Goal: Information Seeking & Learning: Find specific fact

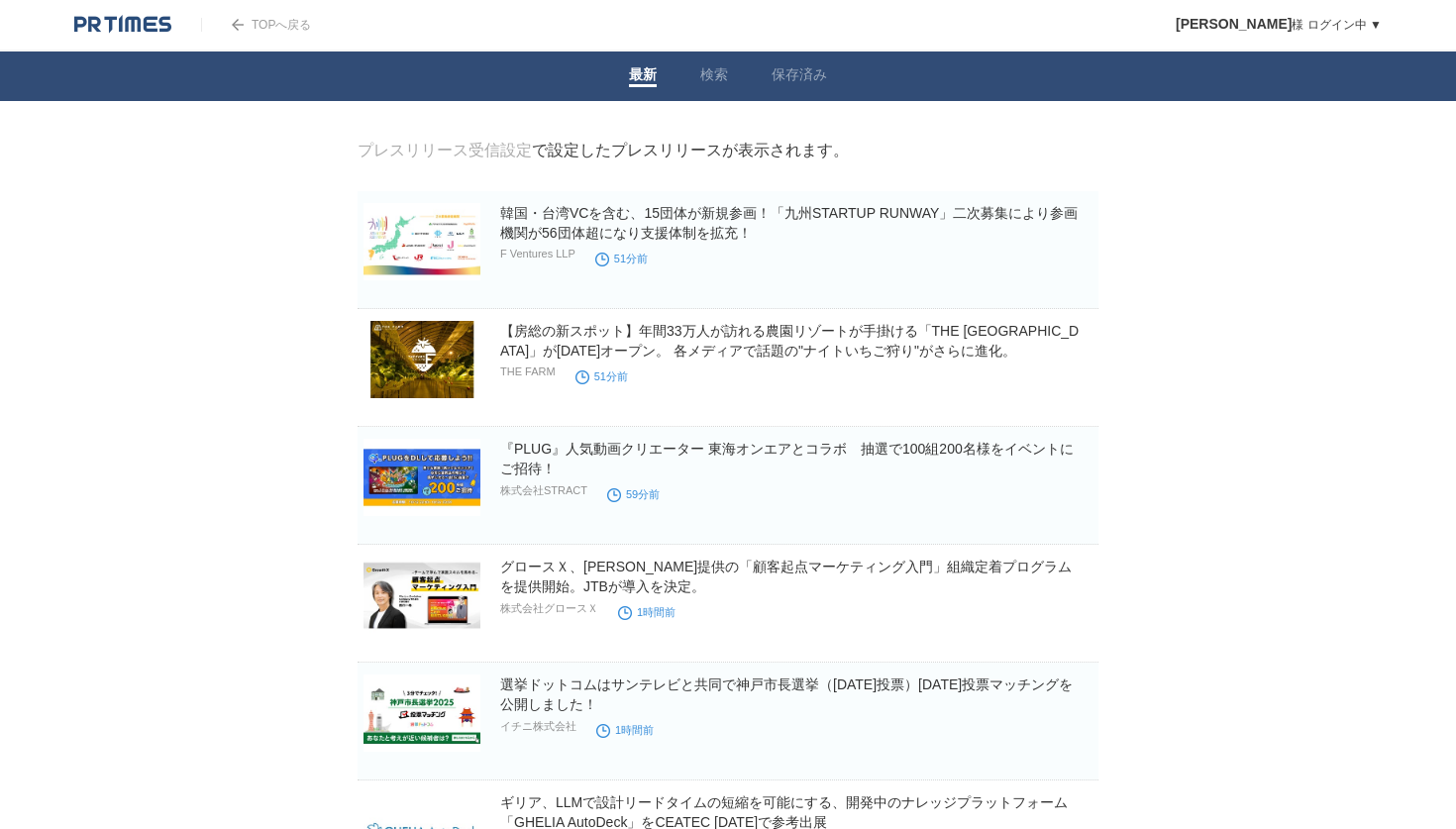
click at [716, 73] on link "検索" at bounding box center [714, 76] width 28 height 21
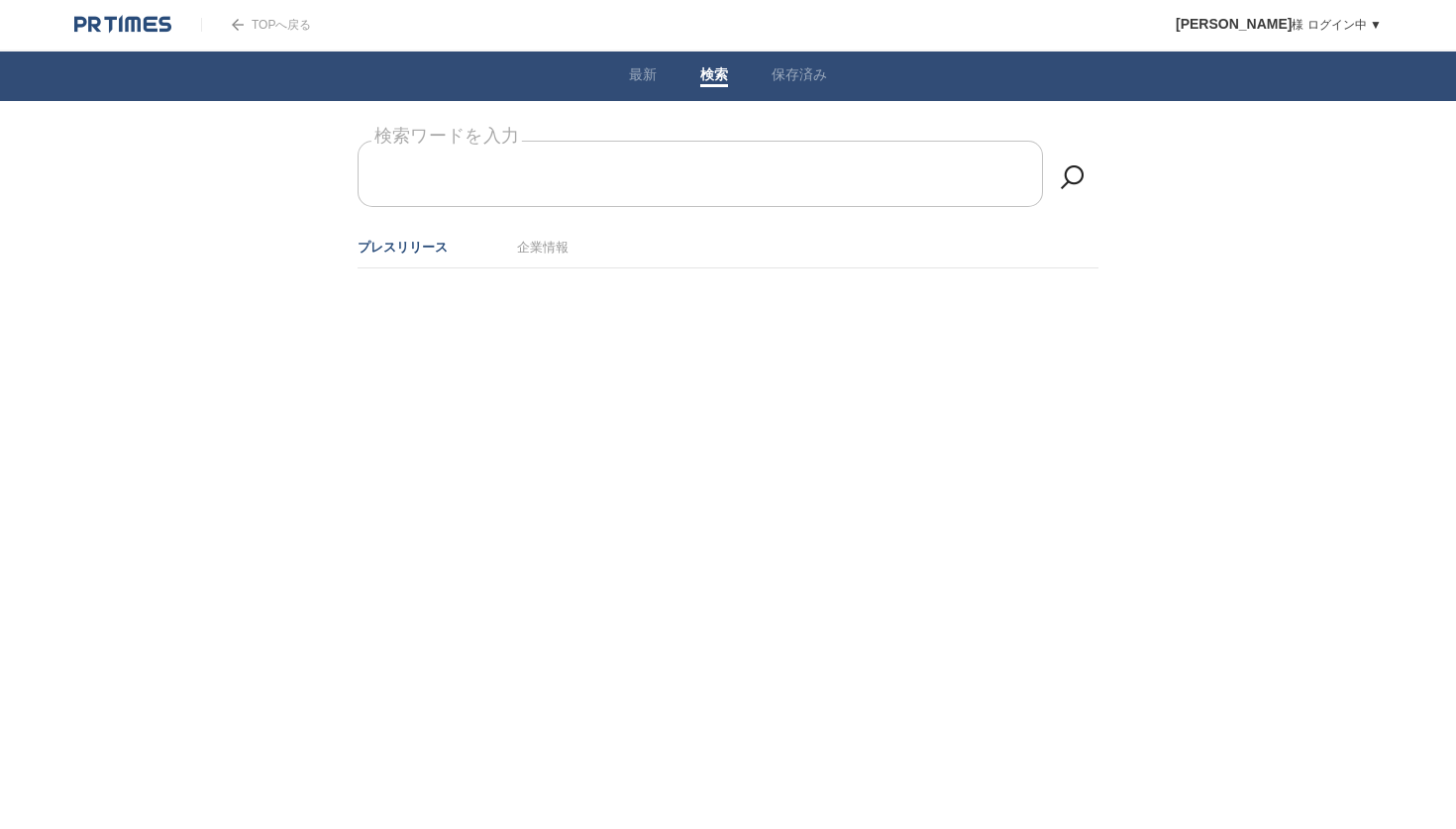
click at [671, 173] on input "検索ワードを入力" at bounding box center [700, 174] width 685 height 66
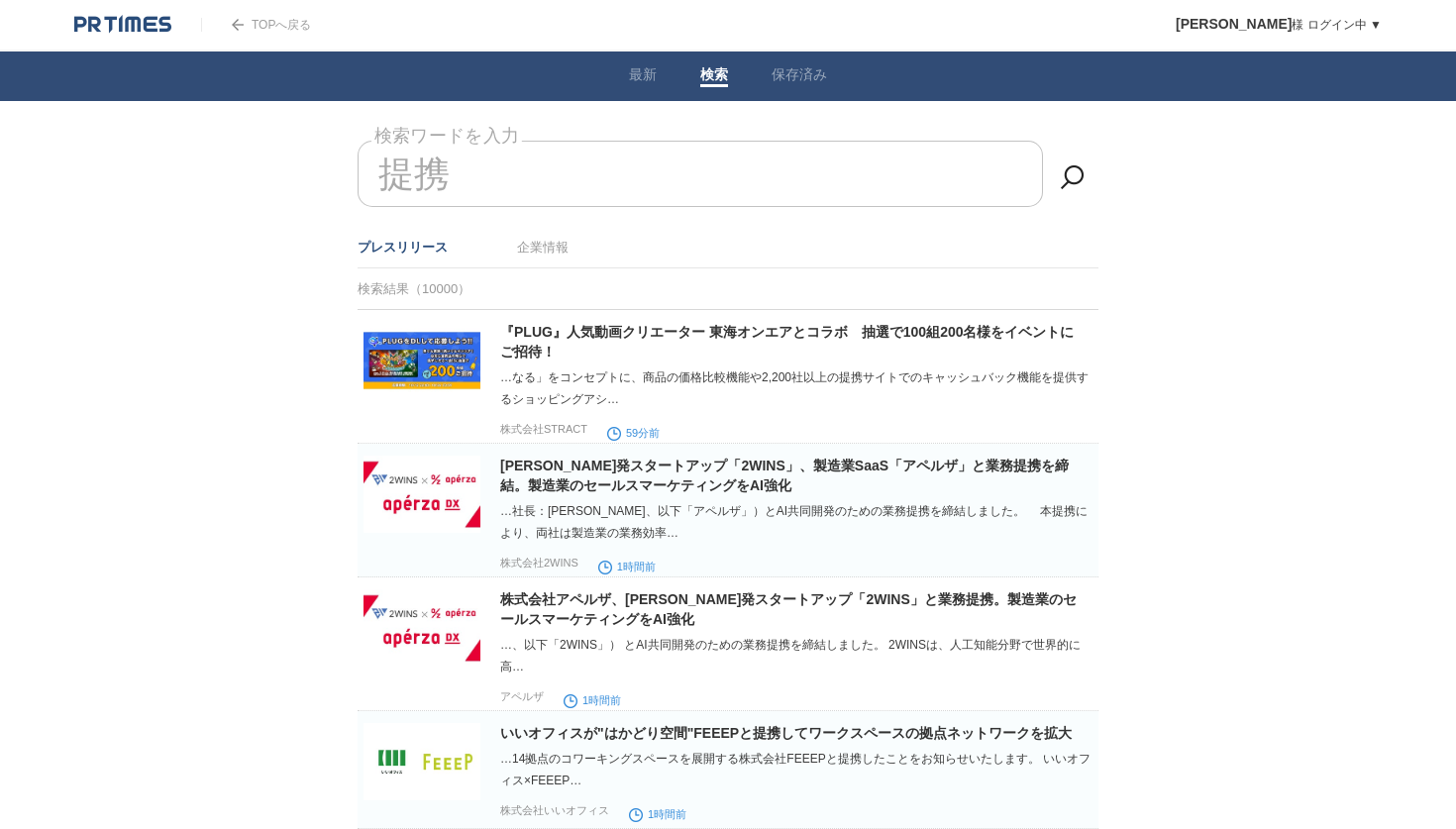
type input "提携"
click at [157, 23] on img at bounding box center [123, 25] width 97 height 20
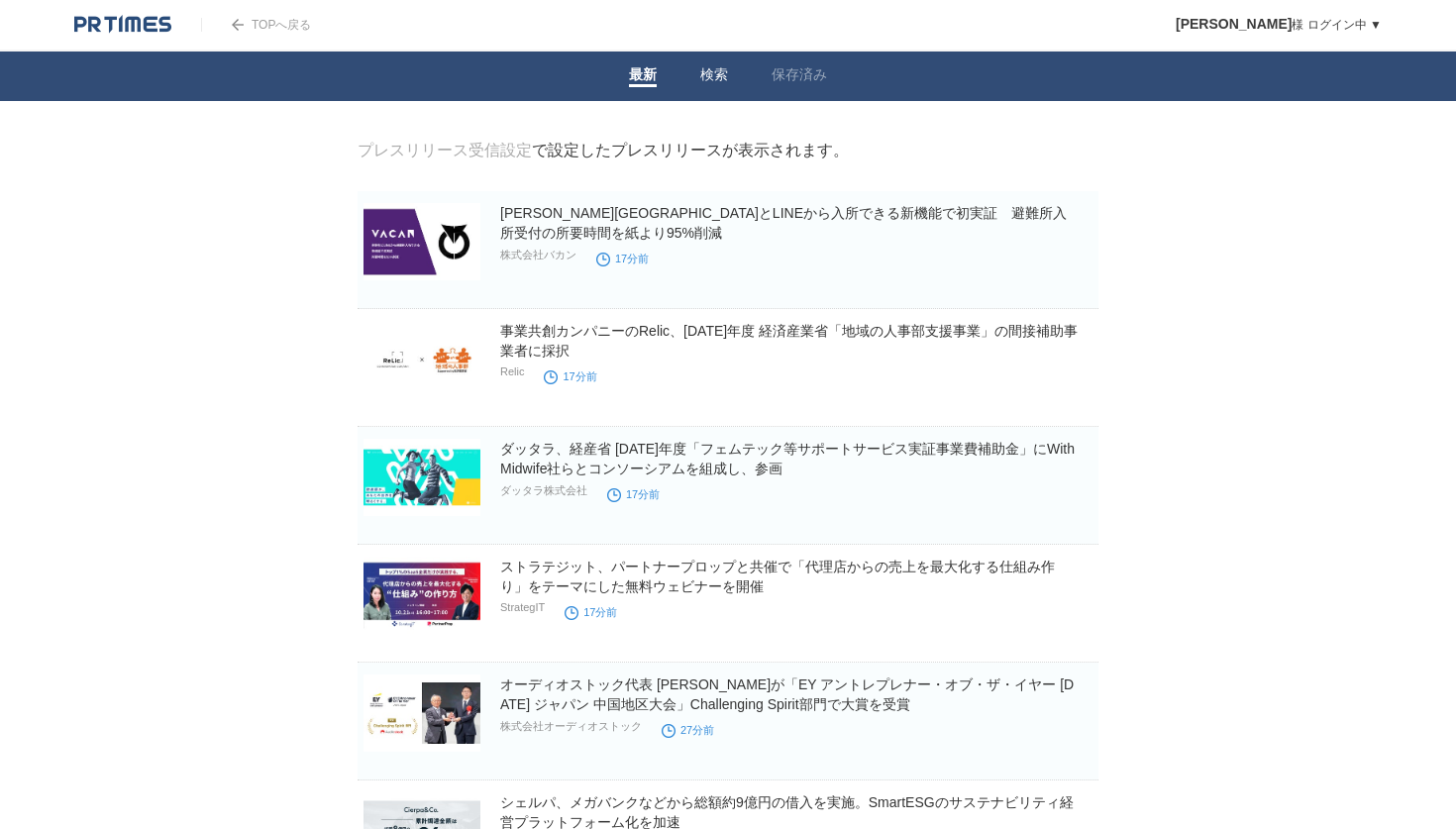
click at [710, 73] on link "検索" at bounding box center [714, 76] width 28 height 21
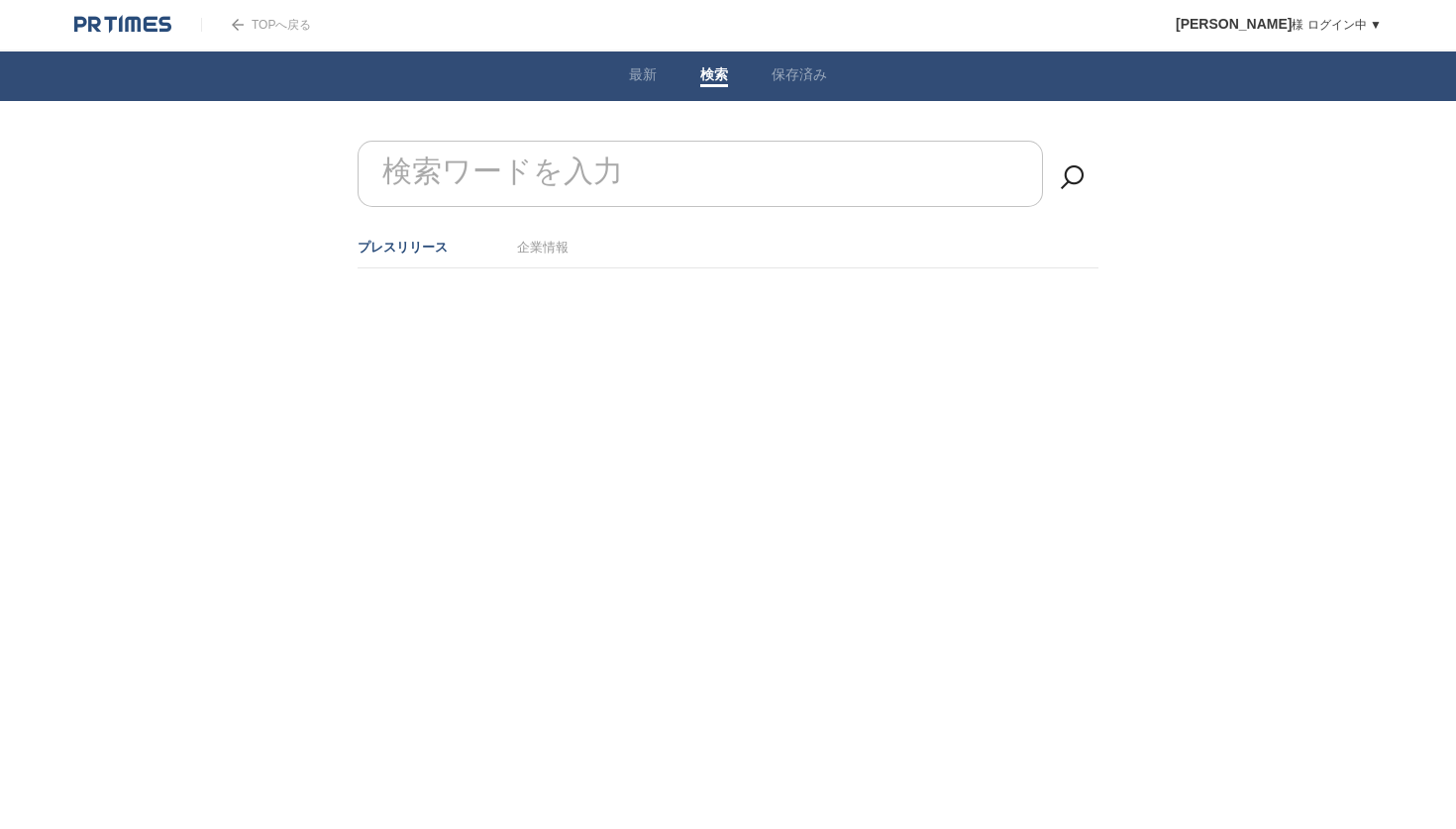
click at [541, 256] on li "企業情報" at bounding box center [543, 247] width 52 height 33
click at [530, 245] on link "企業情報" at bounding box center [543, 247] width 52 height 15
click at [500, 141] on form "検索ワードを入力" at bounding box center [728, 141] width 741 height 0
paste input "株式会社コーシェリジャパン"
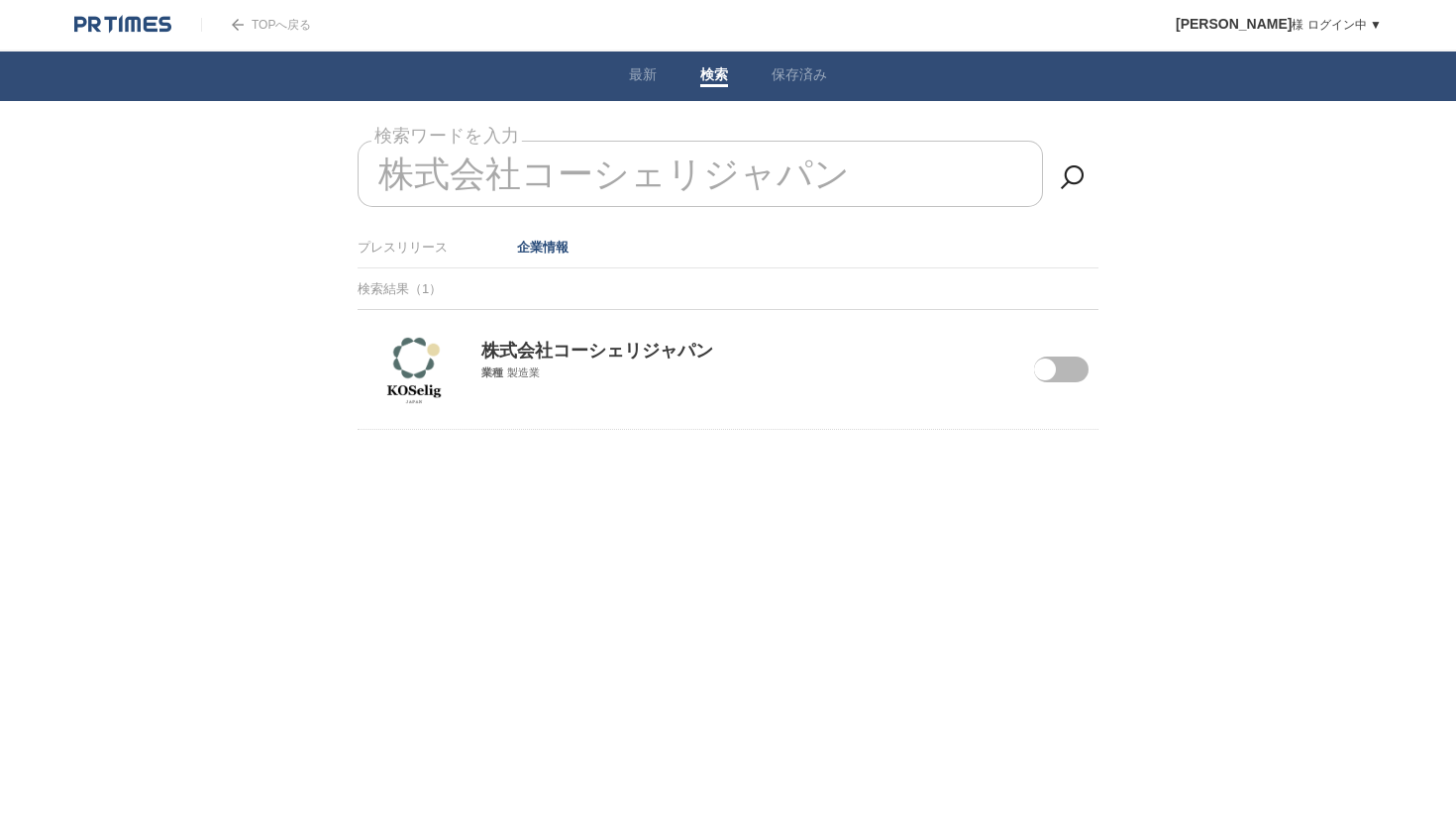
type input "株式会社コーシェリジャパン"
click at [1064, 364] on span at bounding box center [1047, 383] width 83 height 52
click at [0, 0] on input "checkbox" at bounding box center [0, 0] width 0 height 0
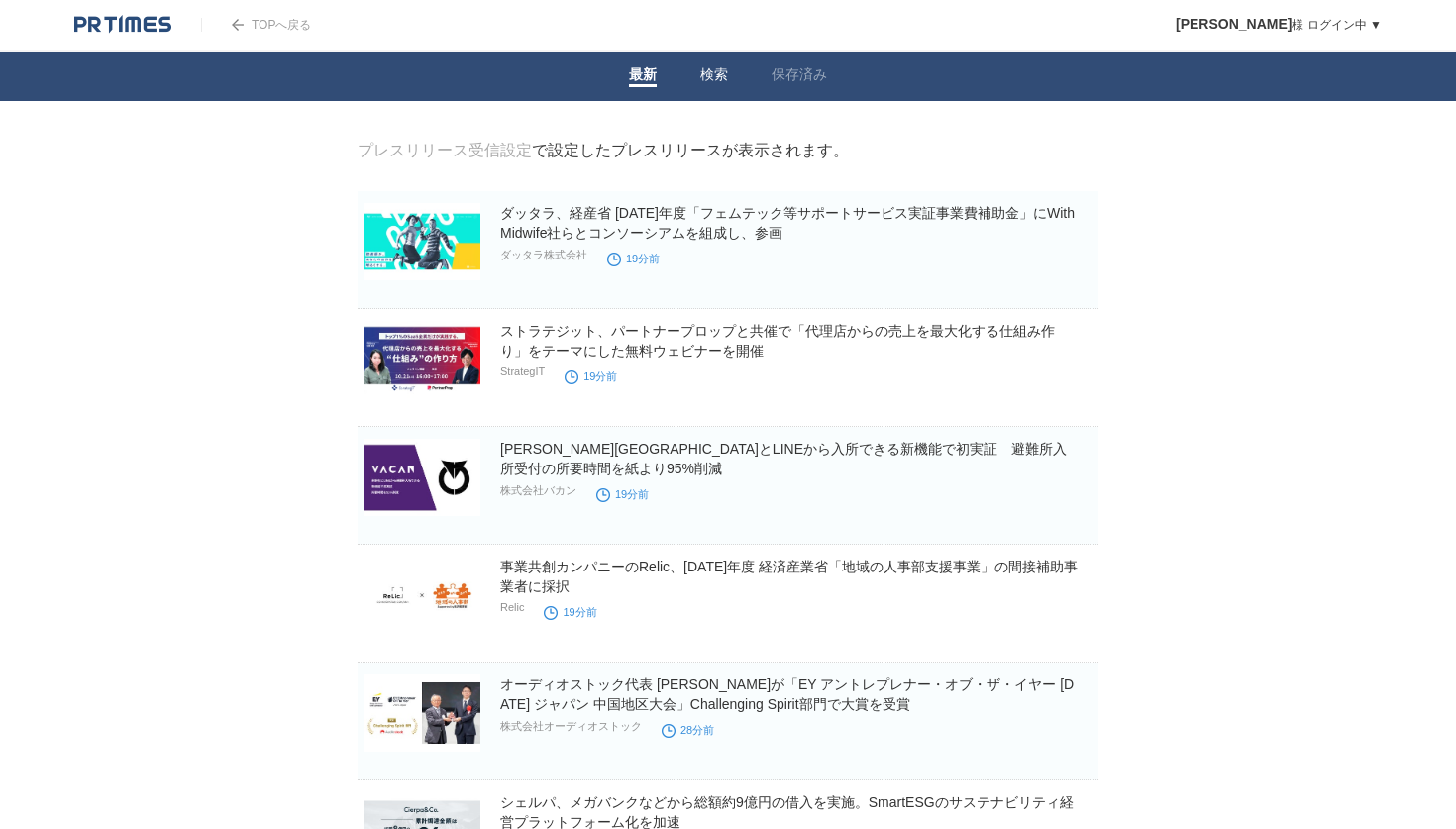
click at [716, 73] on link "検索" at bounding box center [714, 76] width 28 height 21
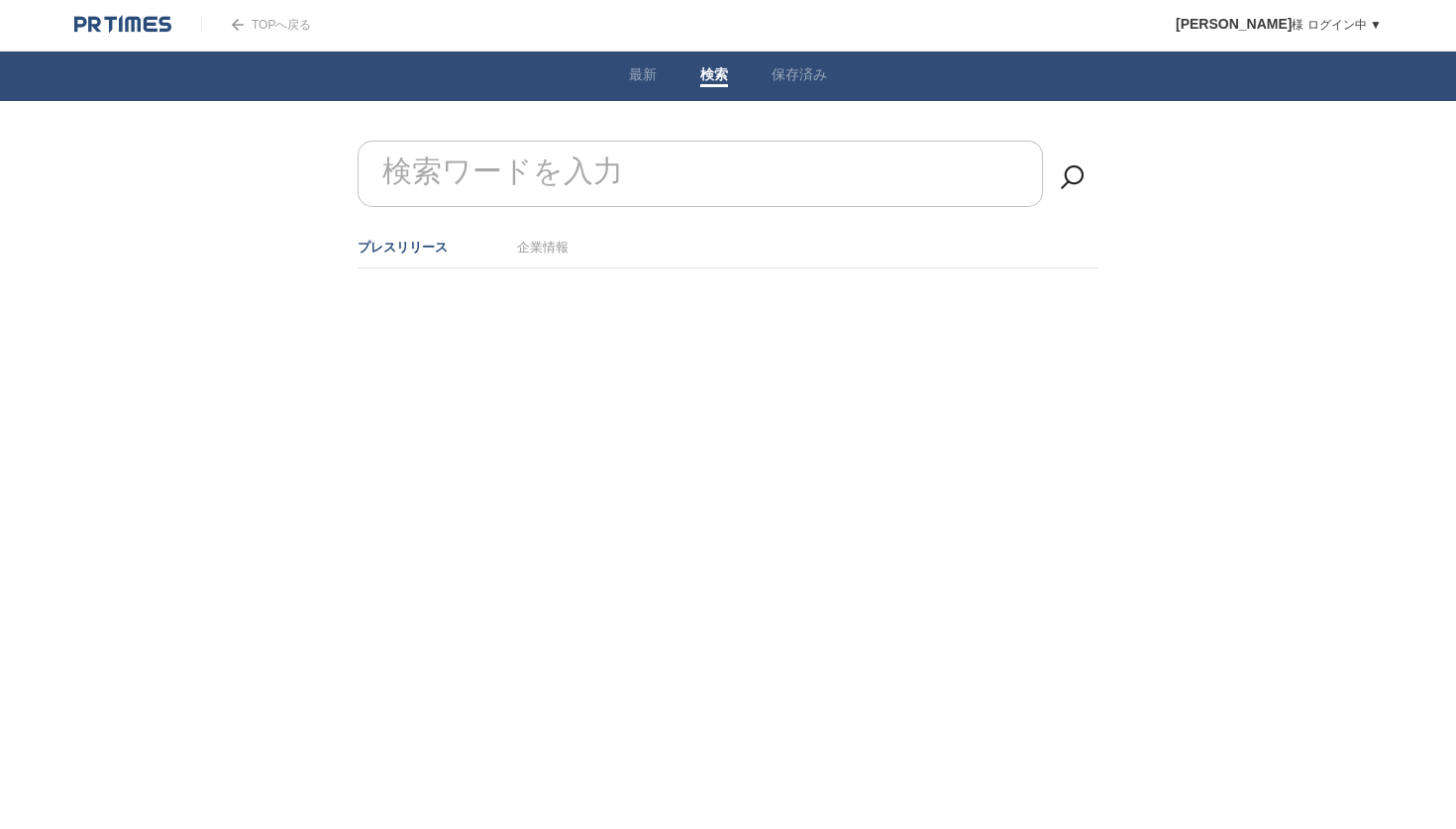
click at [655, 149] on input "検索ワードを入力" at bounding box center [700, 174] width 685 height 66
click at [646, 155] on input "検索ワードを入力" at bounding box center [700, 174] width 685 height 66
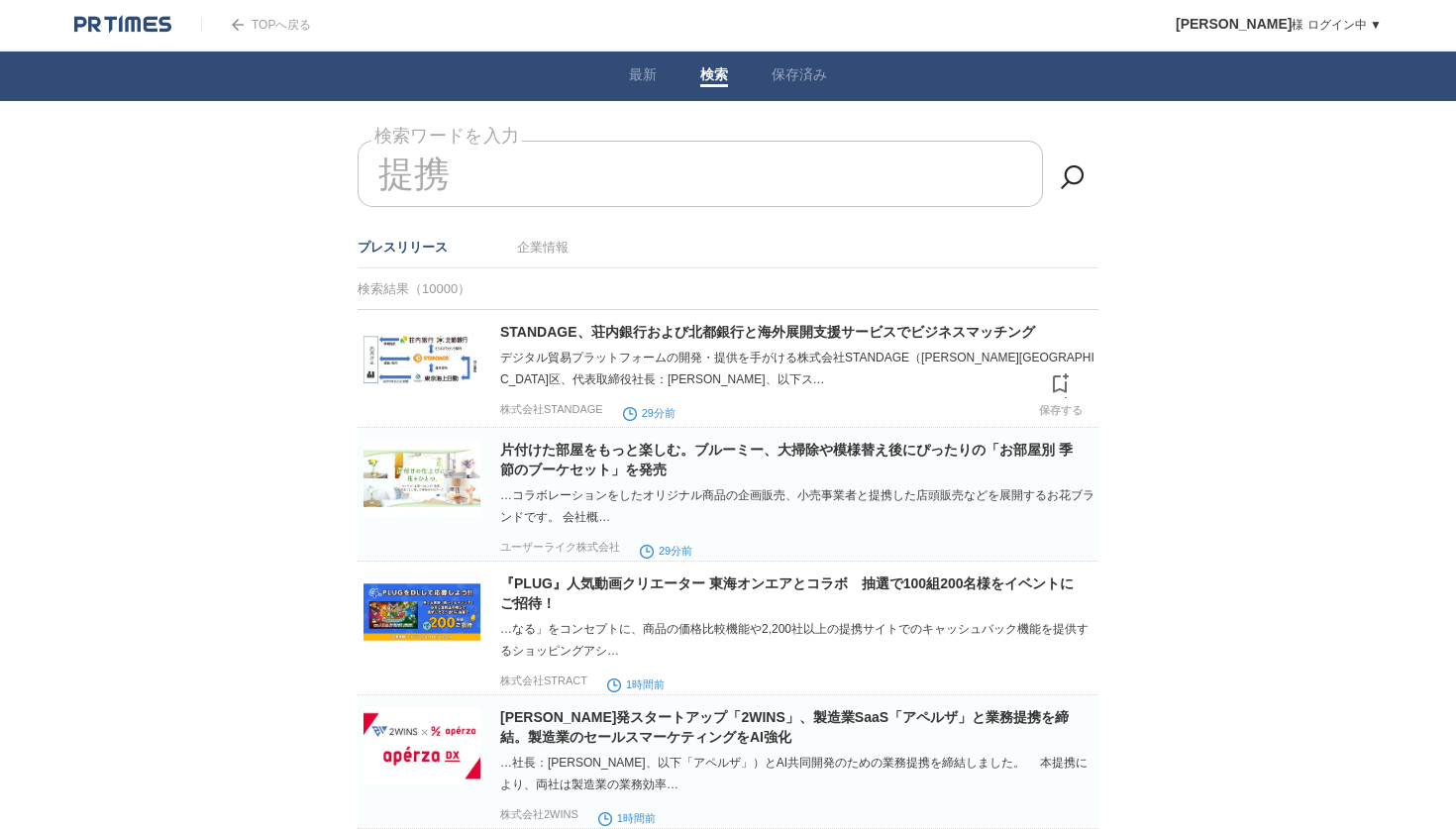
type input "提携"
click at [416, 361] on img at bounding box center [423, 361] width 117 height 77
click at [148, 21] on img at bounding box center [123, 25] width 97 height 20
